Goal: Register for event/course

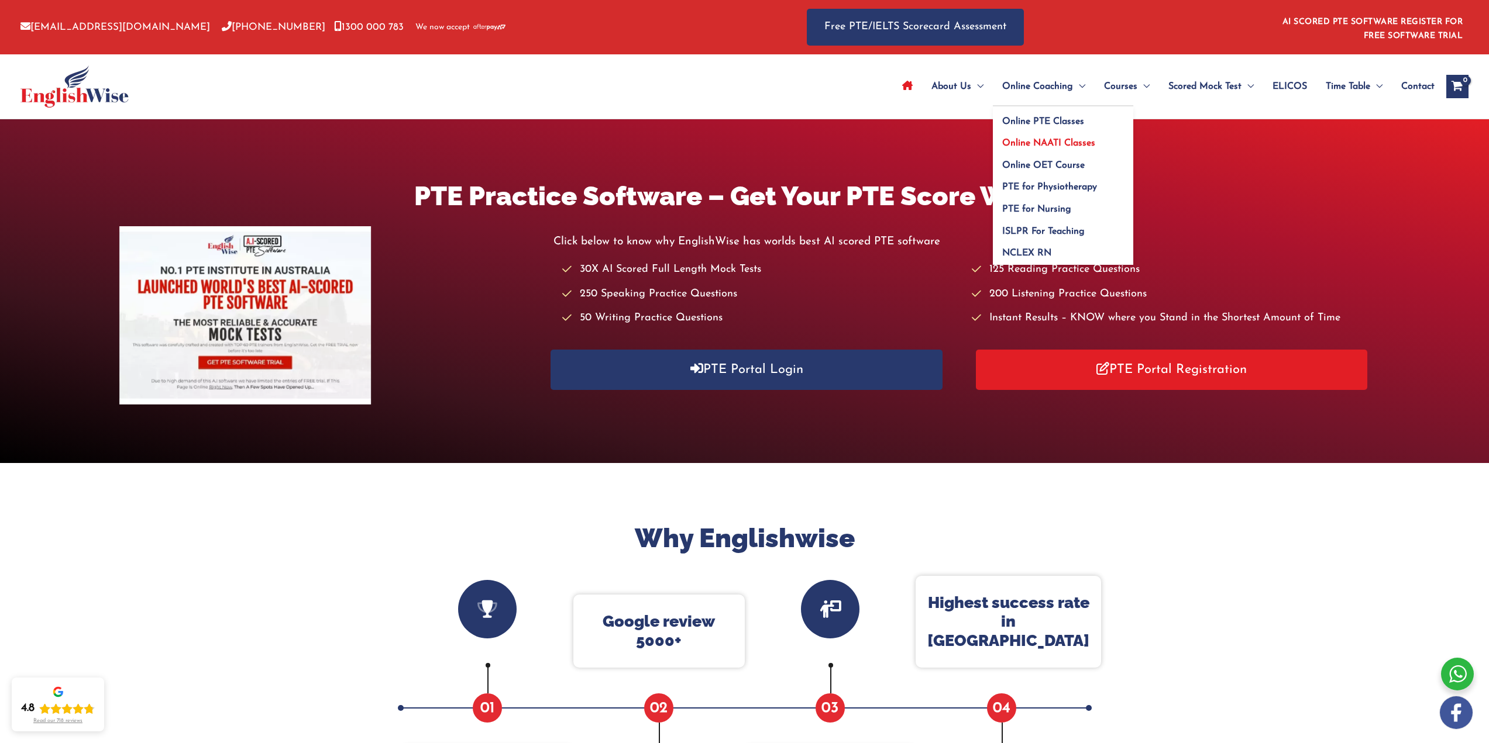
click at [1034, 139] on span "Online NAATI Classes" at bounding box center [1048, 143] width 93 height 9
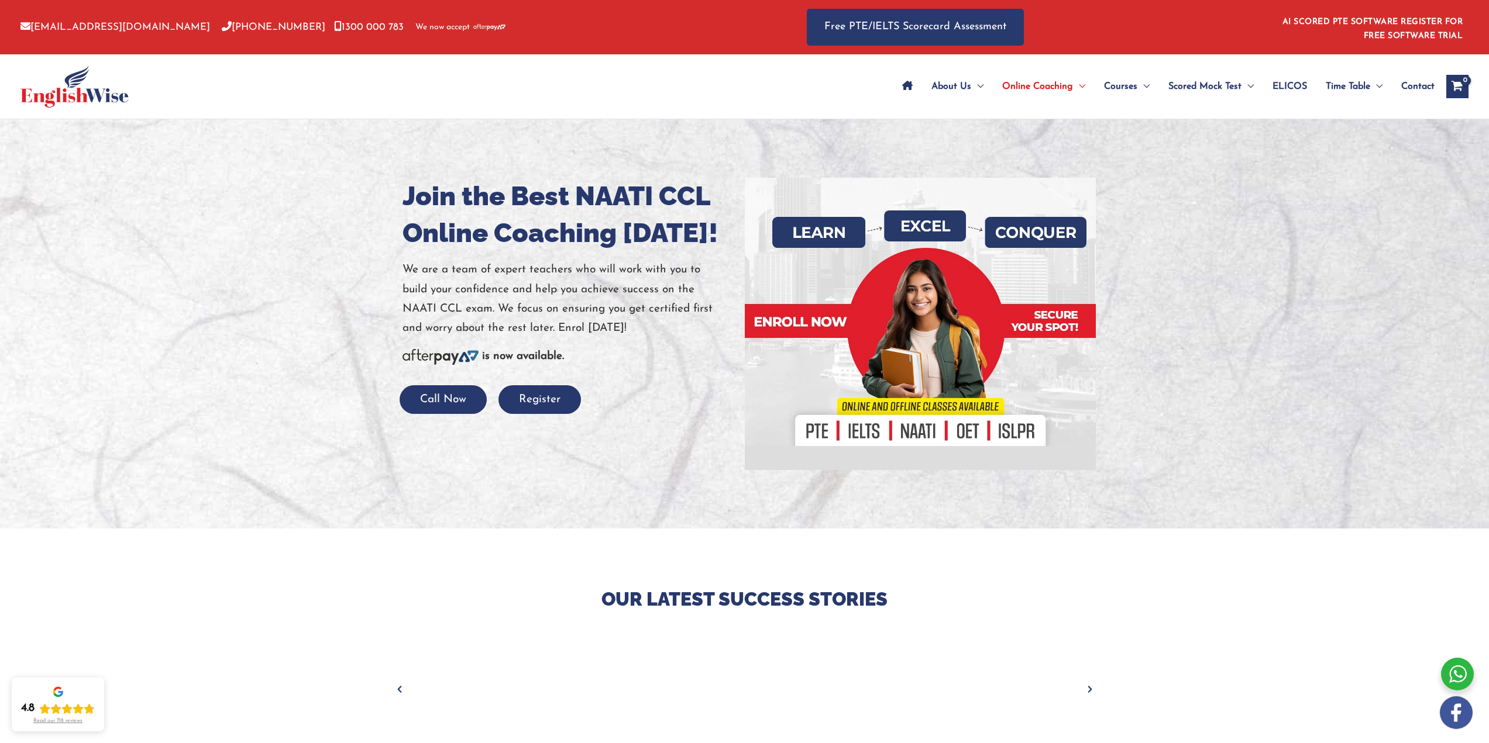
click at [1414, 87] on span "Contact" at bounding box center [1417, 86] width 33 height 41
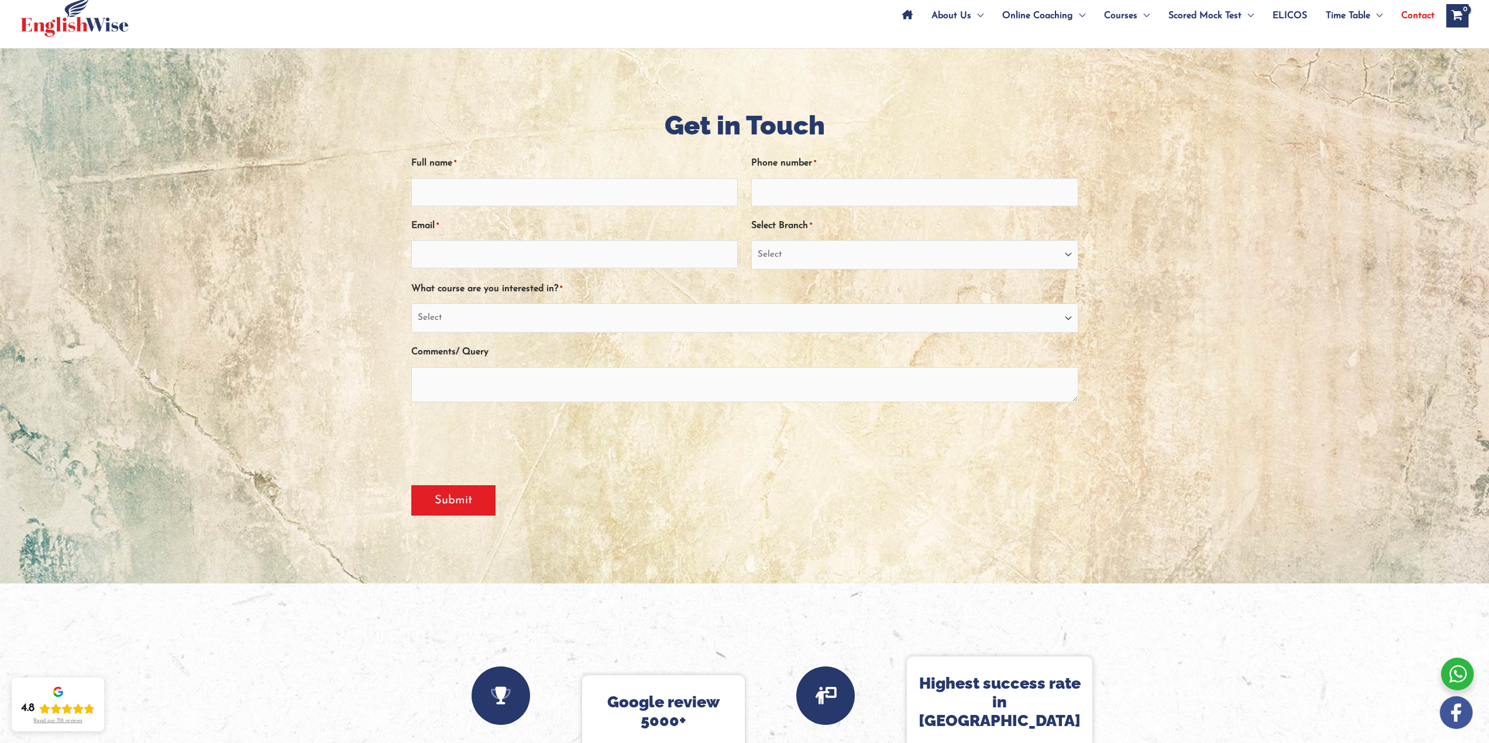
scroll to position [58, 0]
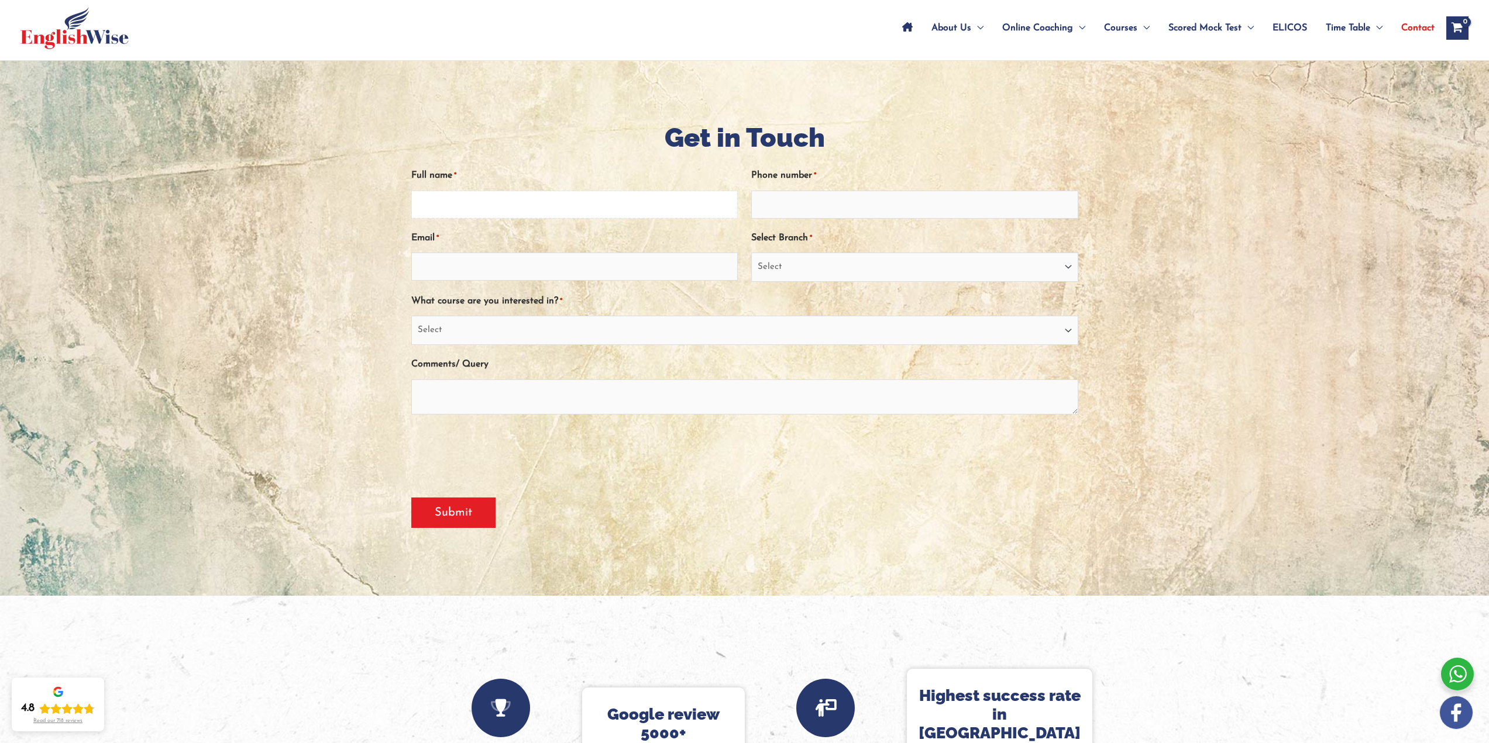
click at [545, 209] on input "Full name *" at bounding box center [574, 205] width 327 height 28
type input "Yoban shrestha"
click at [811, 203] on input "Phone number *" at bounding box center [914, 205] width 327 height 28
type input "0450364223"
click at [577, 278] on input "Email *" at bounding box center [574, 267] width 327 height 28
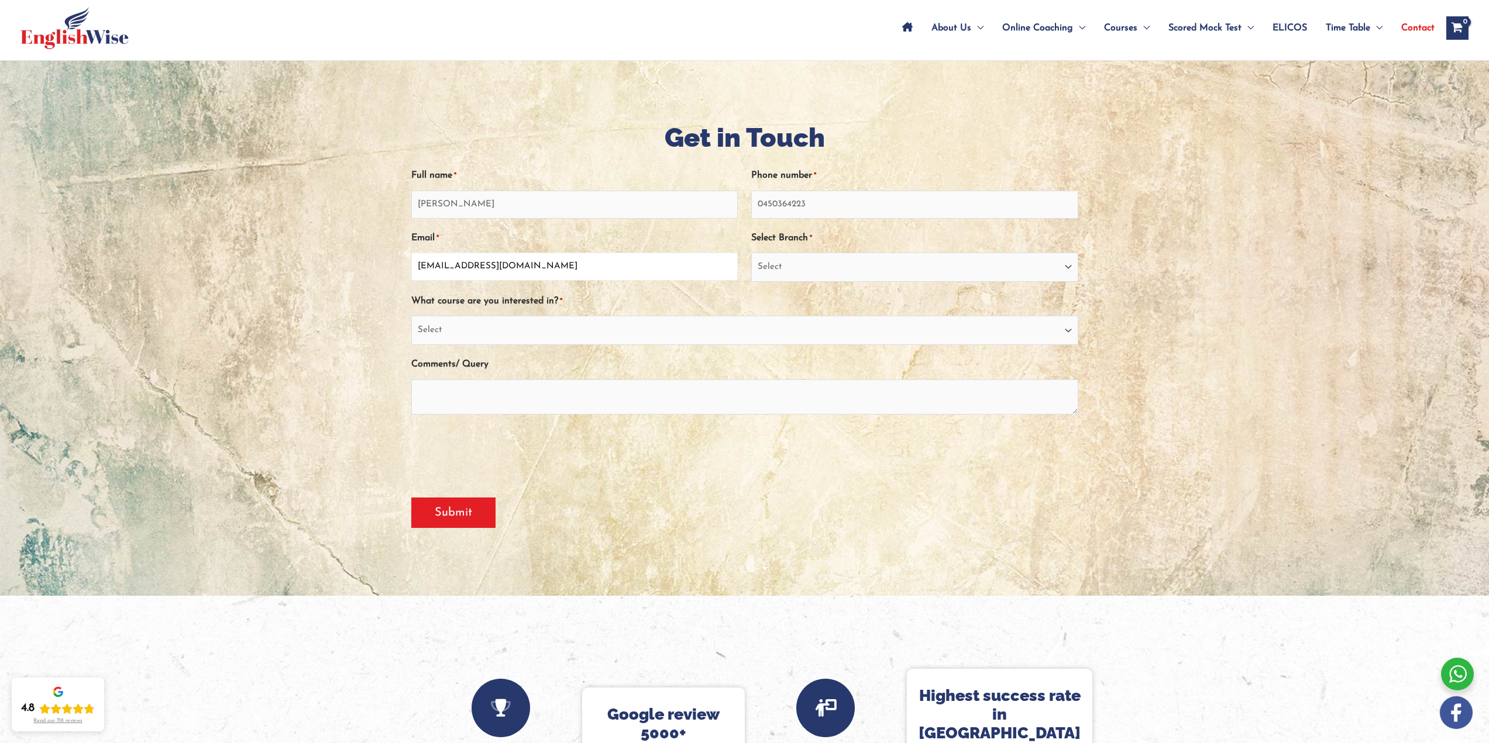
type input "yoban.stha@gmail.com"
click at [856, 272] on select "Select Sydney City Center Sydney Parramatta EnglishWise Global Brisbane Gold Co…" at bounding box center [914, 267] width 327 height 29
select select "Western Australia"
click at [751, 253] on select "Select Sydney City Center Sydney Parramatta EnglishWise Global Brisbane Gold Co…" at bounding box center [914, 267] width 327 height 29
click at [526, 338] on select "Select PTE NAATI IELTS OET General English" at bounding box center [744, 330] width 667 height 29
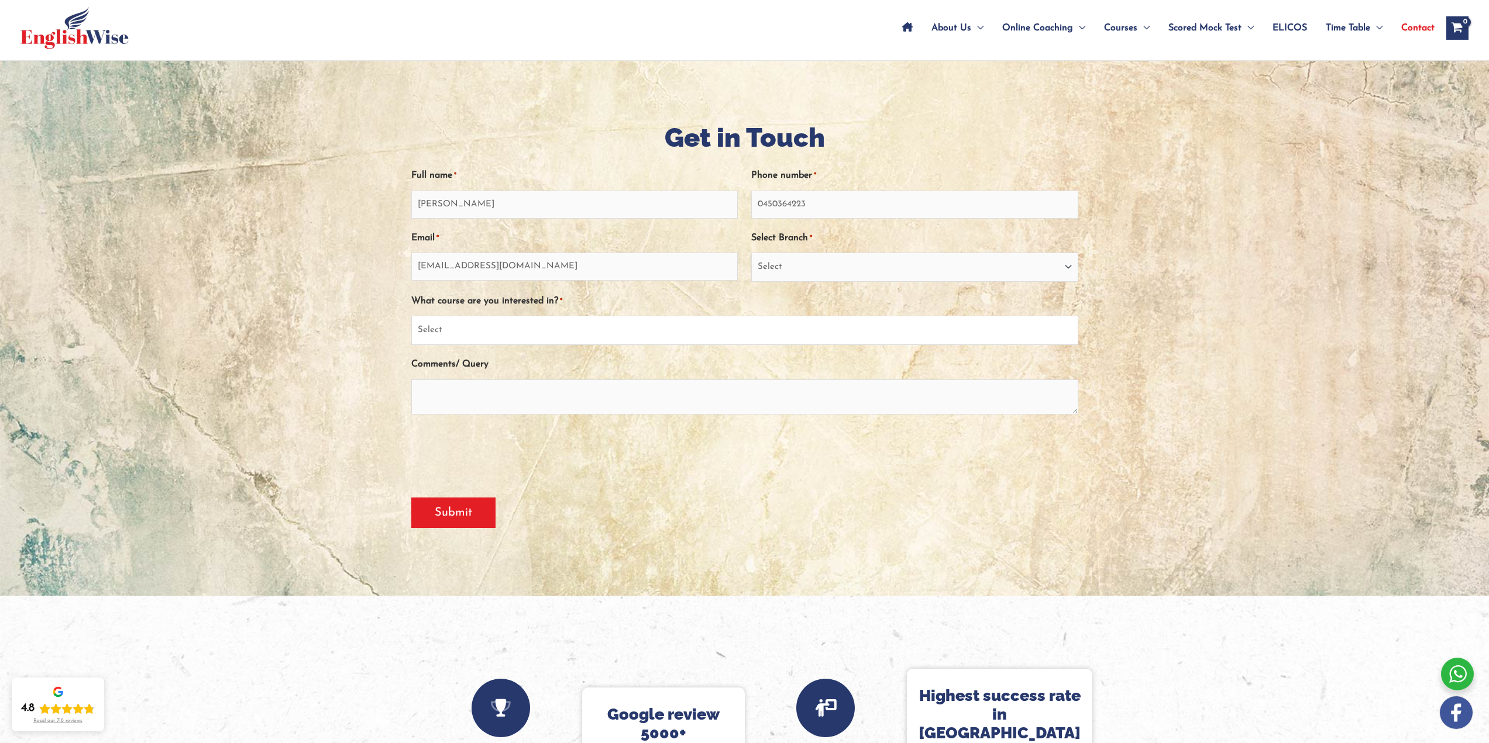
select select "NAATI"
click at [411, 316] on select "Select PTE NAATI IELTS OET General English" at bounding box center [744, 330] width 667 height 29
click at [467, 392] on textarea "Comments/ Query" at bounding box center [744, 397] width 667 height 35
click at [490, 390] on textarea "I am reaching out NAATI class" at bounding box center [744, 397] width 667 height 35
click at [572, 390] on textarea "I am reaching out Nepali NAATI class" at bounding box center [744, 397] width 667 height 35
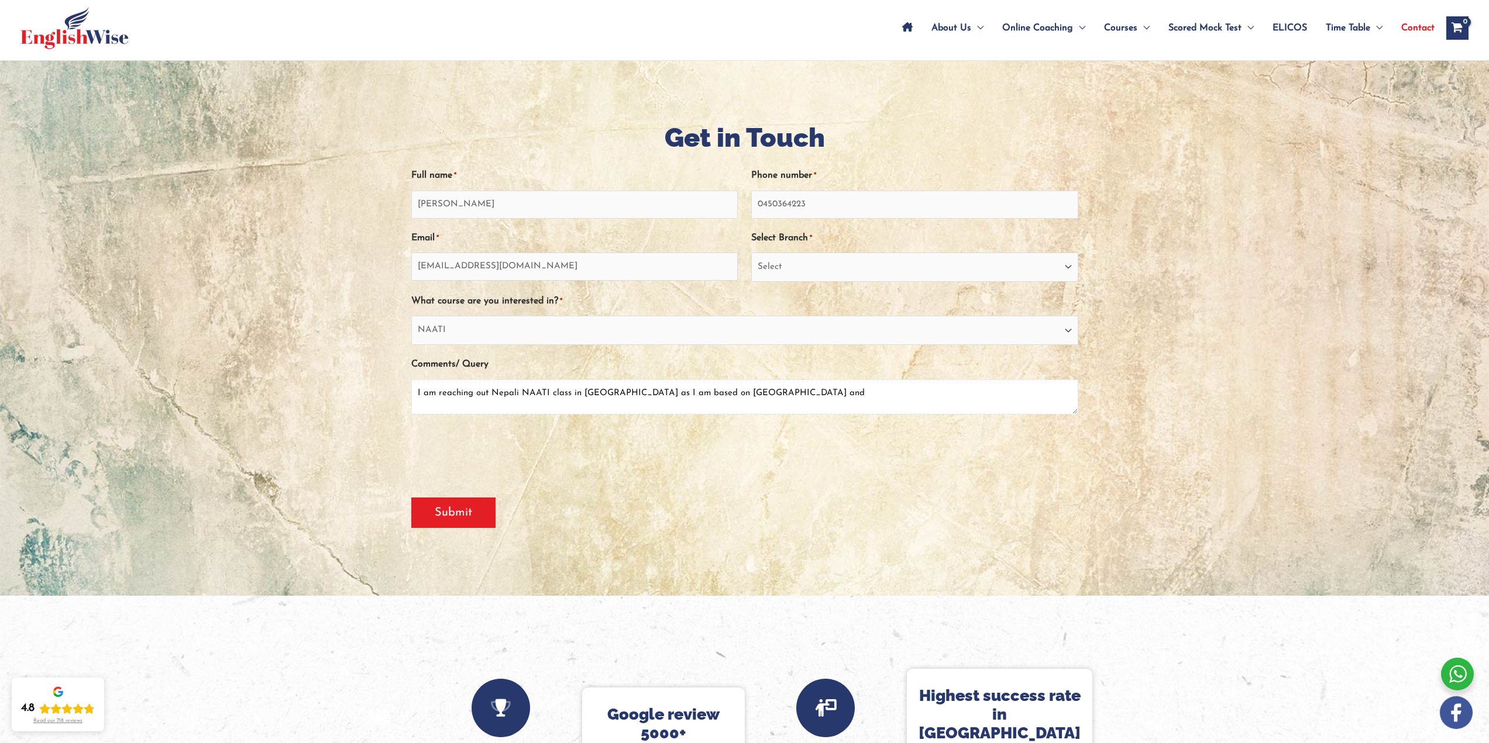
type textarea "I am reaching out Nepali NAATI class in perth as I am based on perth and"
click at [429, 396] on textarea "I am reaching out Nepali NAATI class in perth as I am based on perth and" at bounding box center [744, 397] width 667 height 35
drag, startPoint x: 755, startPoint y: 385, endPoint x: 385, endPoint y: 387, distance: 369.7
click at [394, 387] on div "Get in Touch " * " indicates required fields Full name * Yoban shrestha Phone n…" at bounding box center [745, 328] width 702 height 535
click at [537, 392] on textarea "Comments/ Query" at bounding box center [744, 397] width 667 height 35
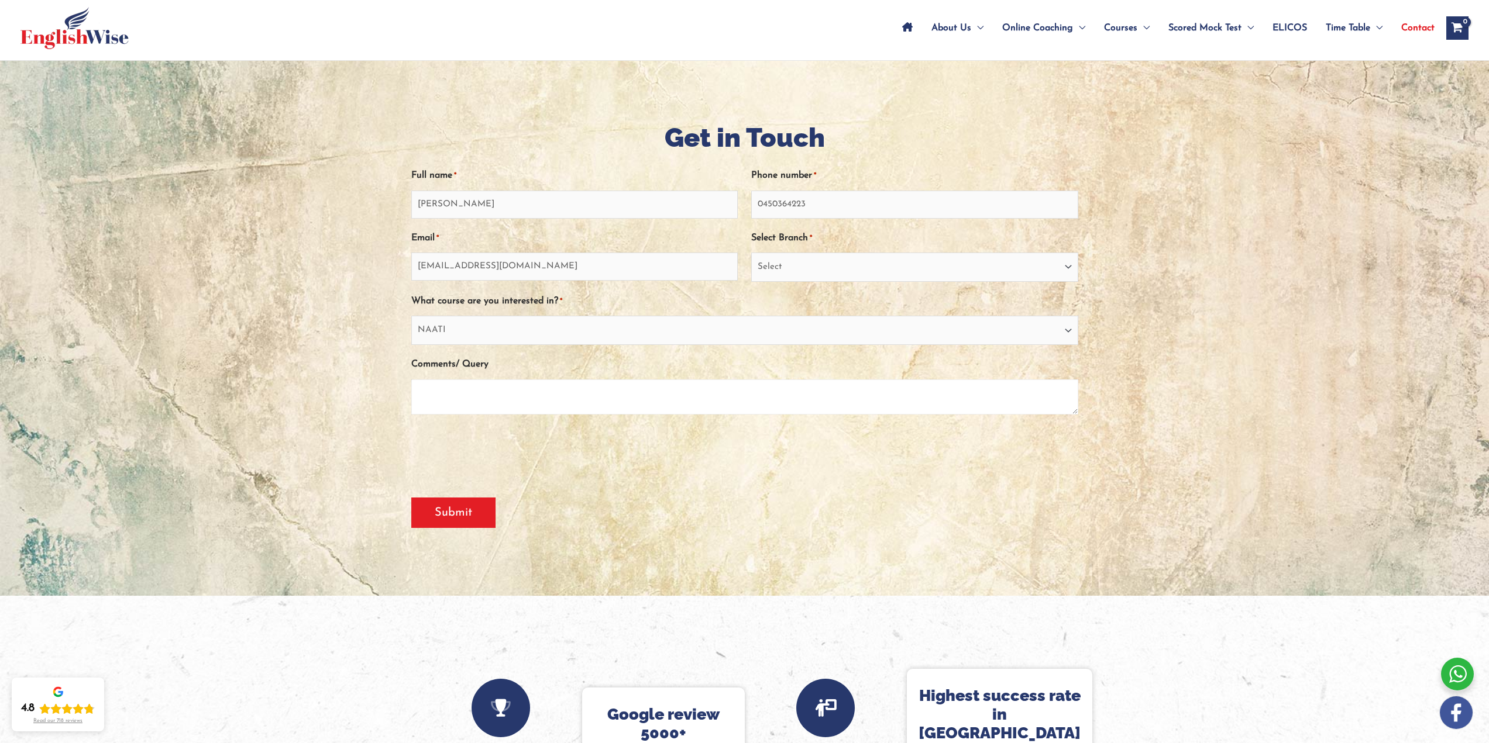
paste textarea "I am currently based in Perth and interested in enrolling in Nepali NAATI CCL p…"
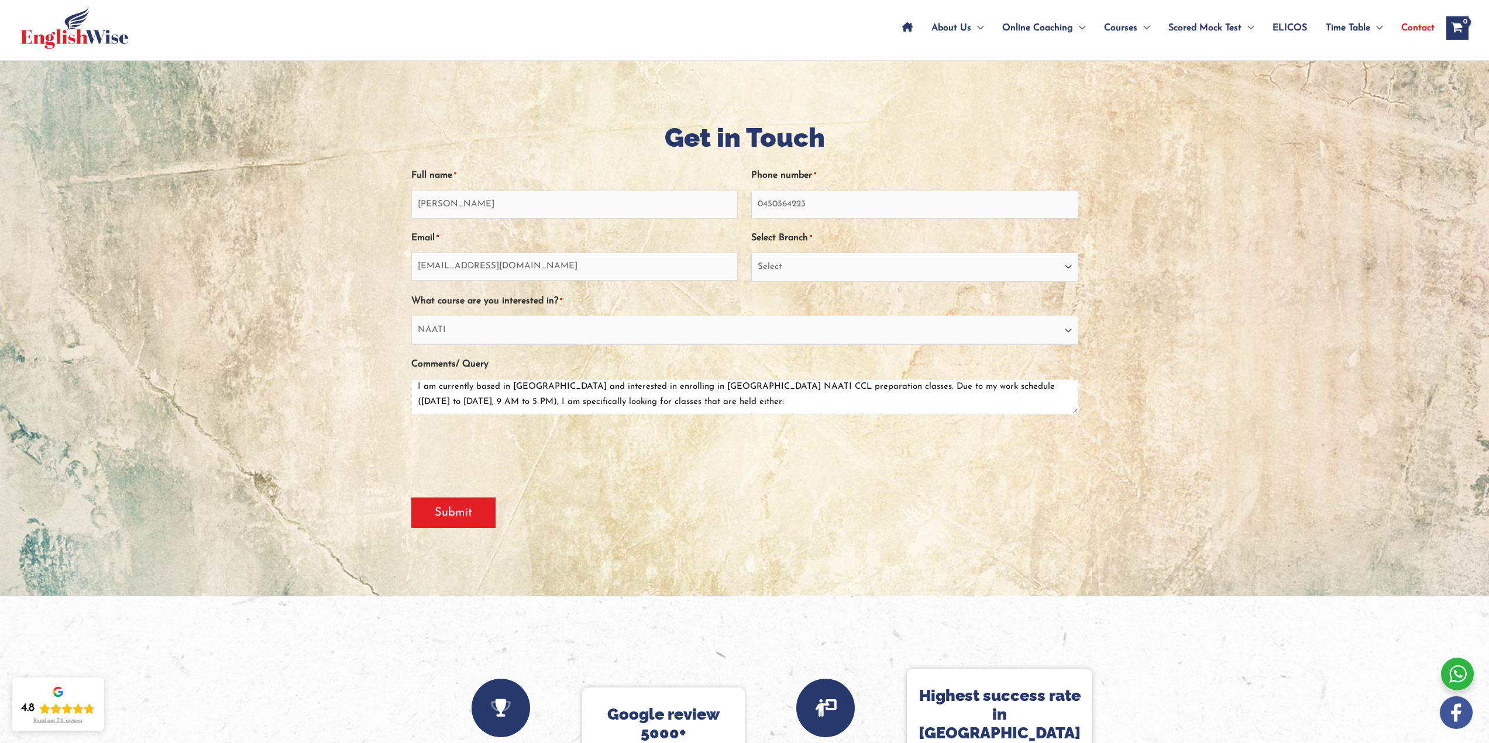
scroll to position [0, 0]
click at [1075, 405] on textarea "I am currently based in Perth and interested in enrolling in Nepali NAATI CCL p…" at bounding box center [744, 397] width 667 height 35
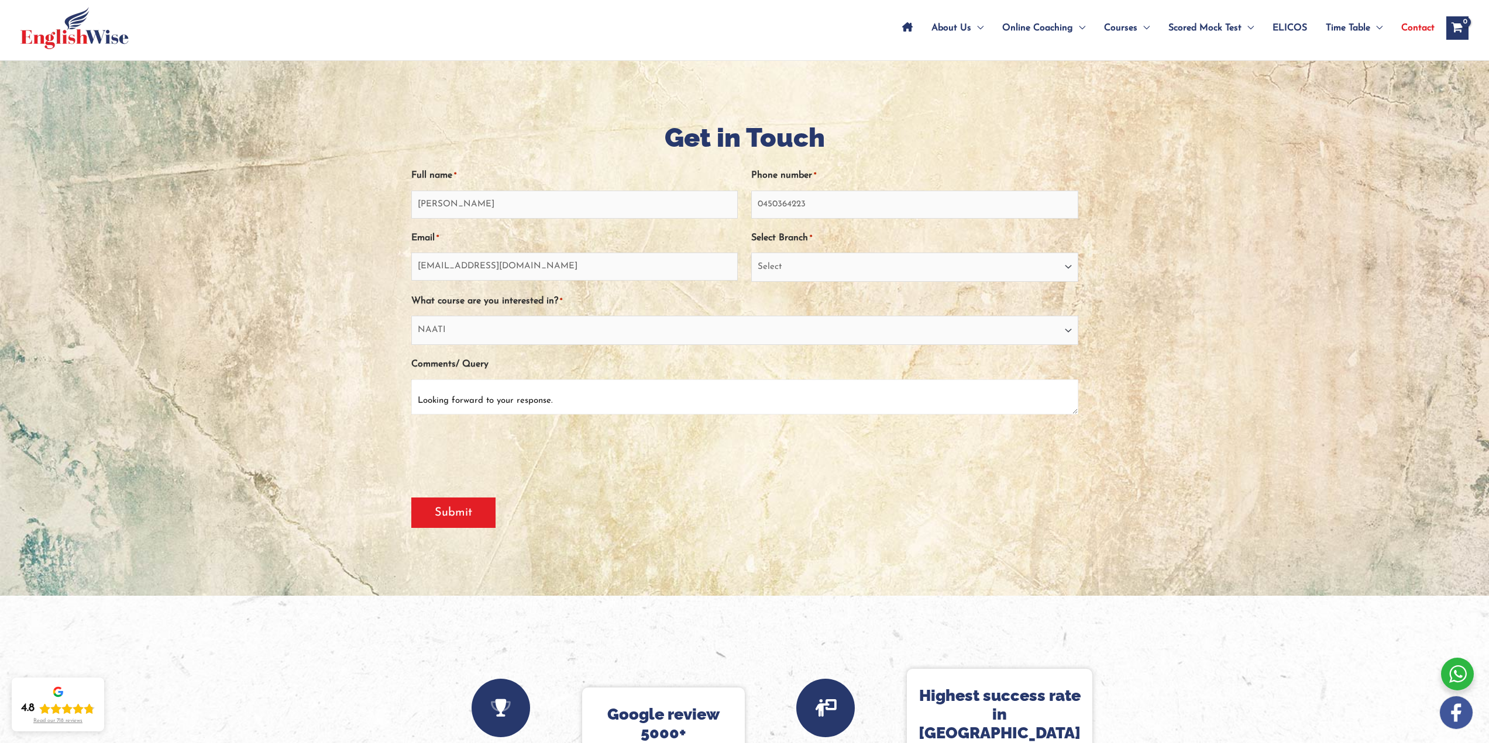
scroll to position [146, 0]
type textarea "I am currently based in Perth and interested in enrolling in Nepali NAATI CCL p…"
click at [443, 511] on input "Submit" at bounding box center [453, 513] width 84 height 30
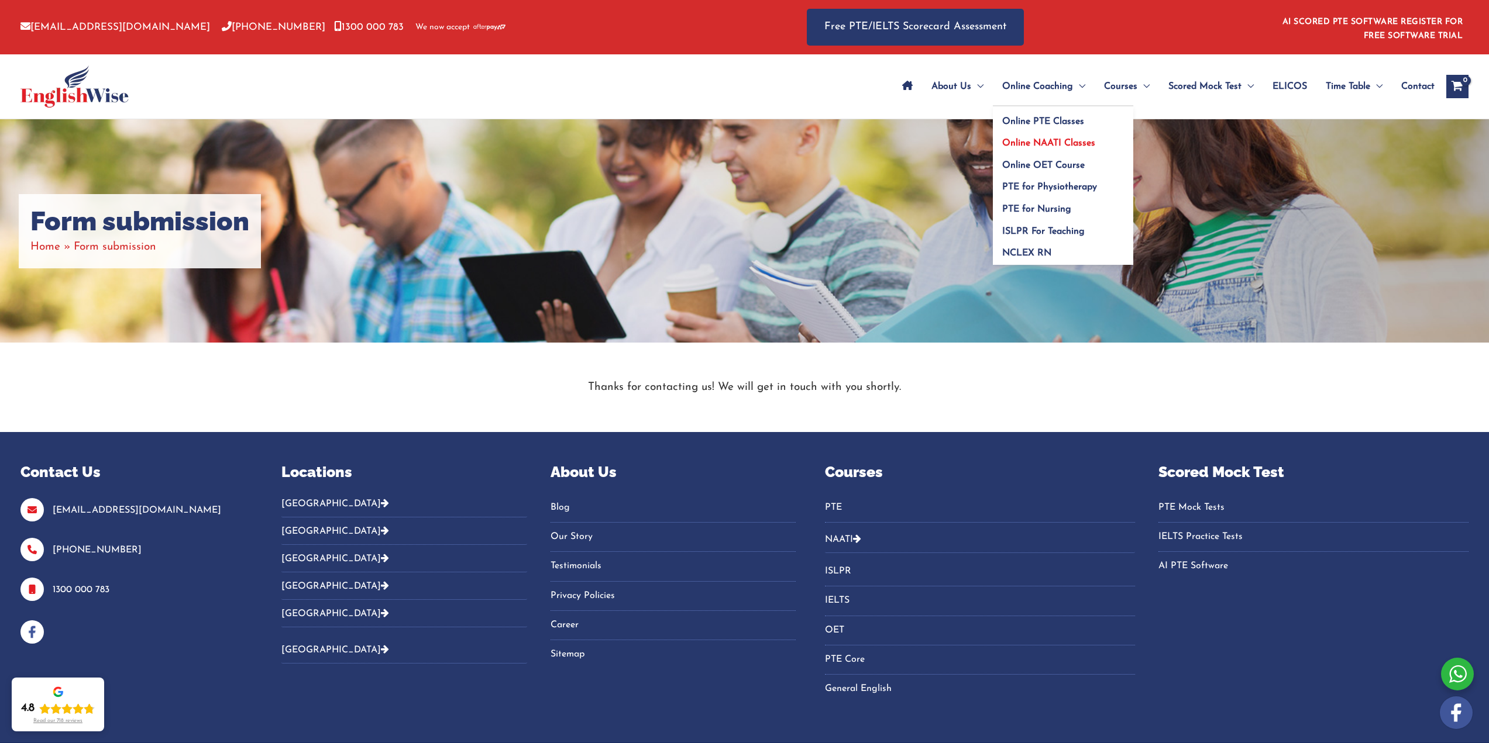
click at [1073, 137] on link "Online NAATI Classes" at bounding box center [1063, 140] width 140 height 22
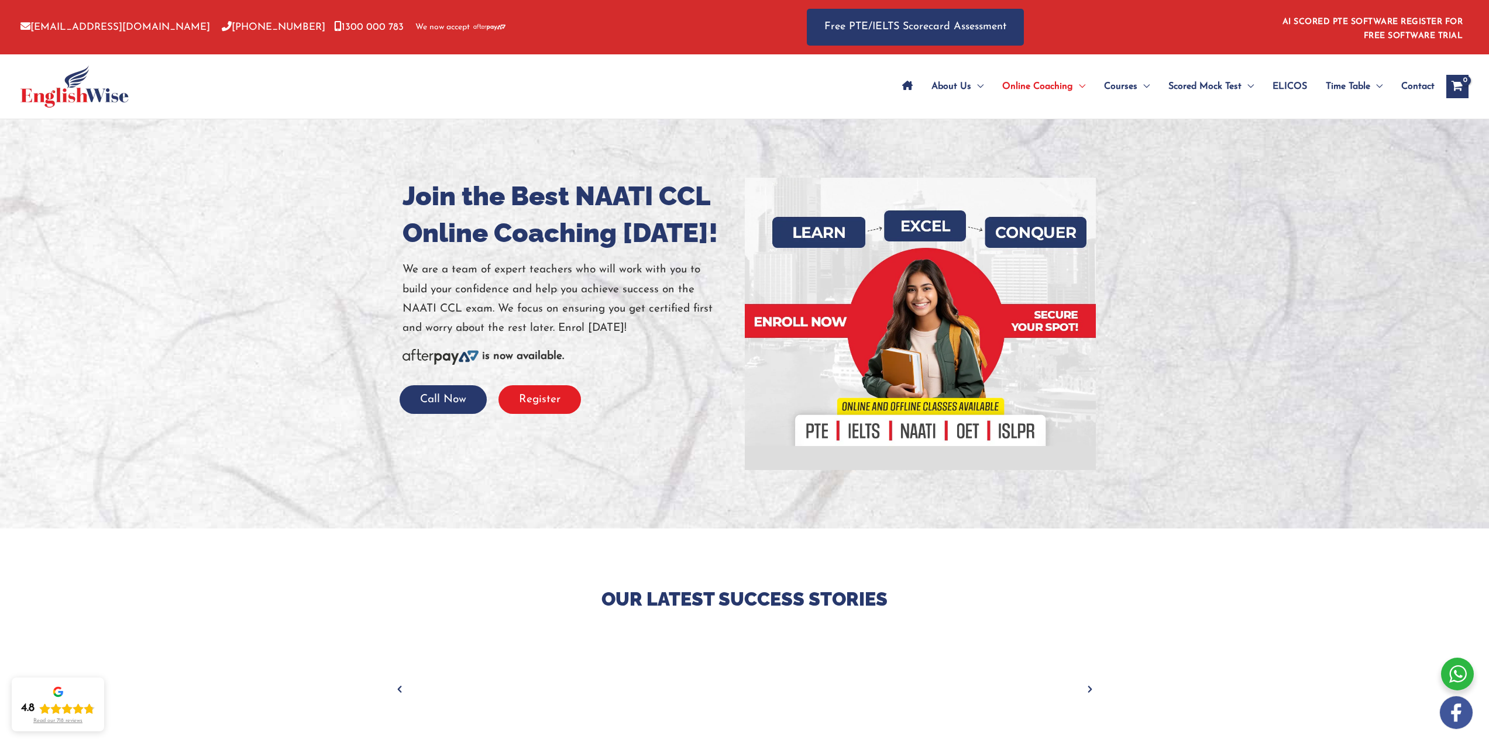
click at [548, 398] on button "Register" at bounding box center [539, 399] width 82 height 29
